Goal: Task Accomplishment & Management: Use online tool/utility

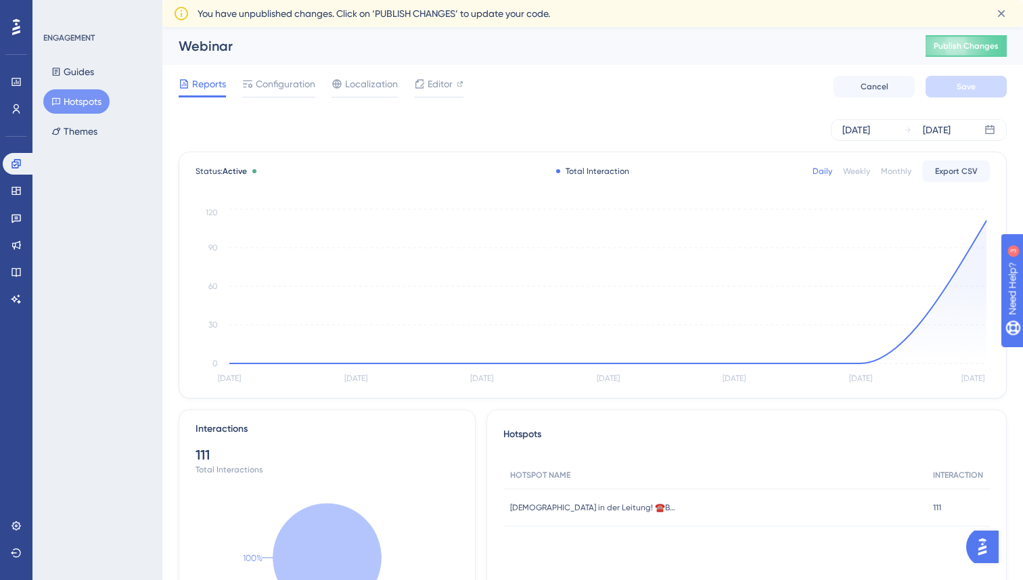
click at [68, 106] on button "Hotspots" at bounding box center [76, 101] width 66 height 24
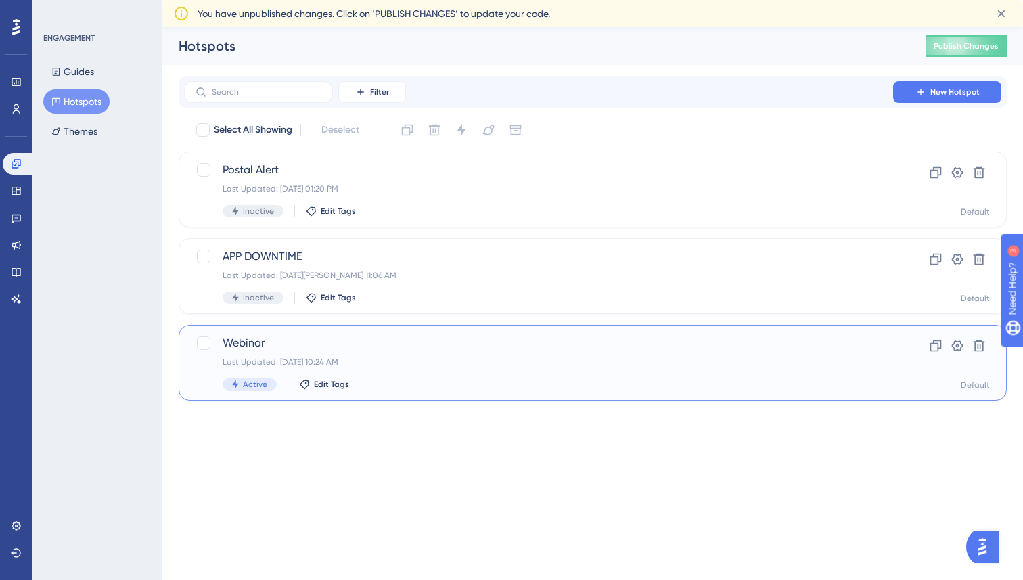
click at [282, 344] on span "Webinar" at bounding box center [539, 343] width 632 height 16
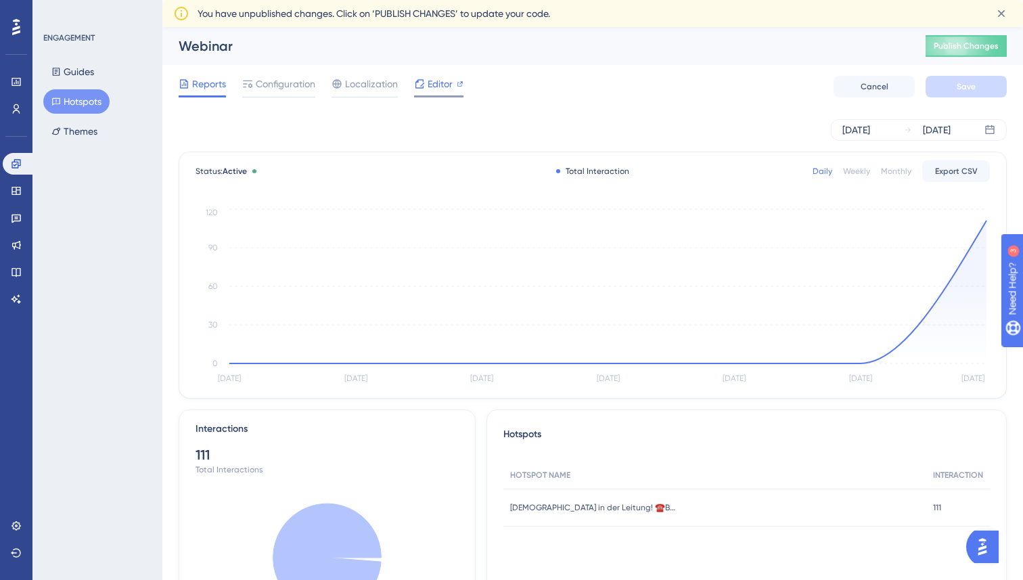
click at [428, 86] on span "Editor" at bounding box center [440, 84] width 25 height 16
click at [945, 49] on span "Publish Changes" at bounding box center [966, 46] width 65 height 11
